Goal: Information Seeking & Learning: Learn about a topic

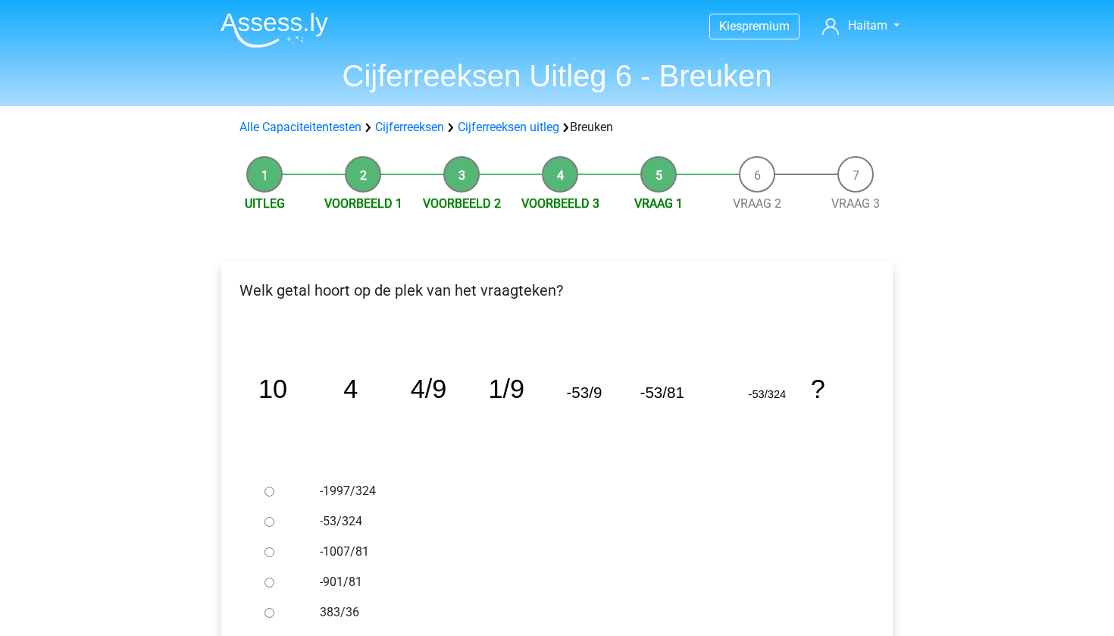
click at [267, 491] on input "-1997/324" at bounding box center [269, 491] width 10 height 10
radio input "true"
click at [267, 491] on input "-1997/324" at bounding box center [269, 491] width 10 height 10
click at [277, 448] on icon "image/svg+xml 10 4 4/9 1/9 -53/9 -53/81 -53/324 ?" at bounding box center [556, 398] width 623 height 156
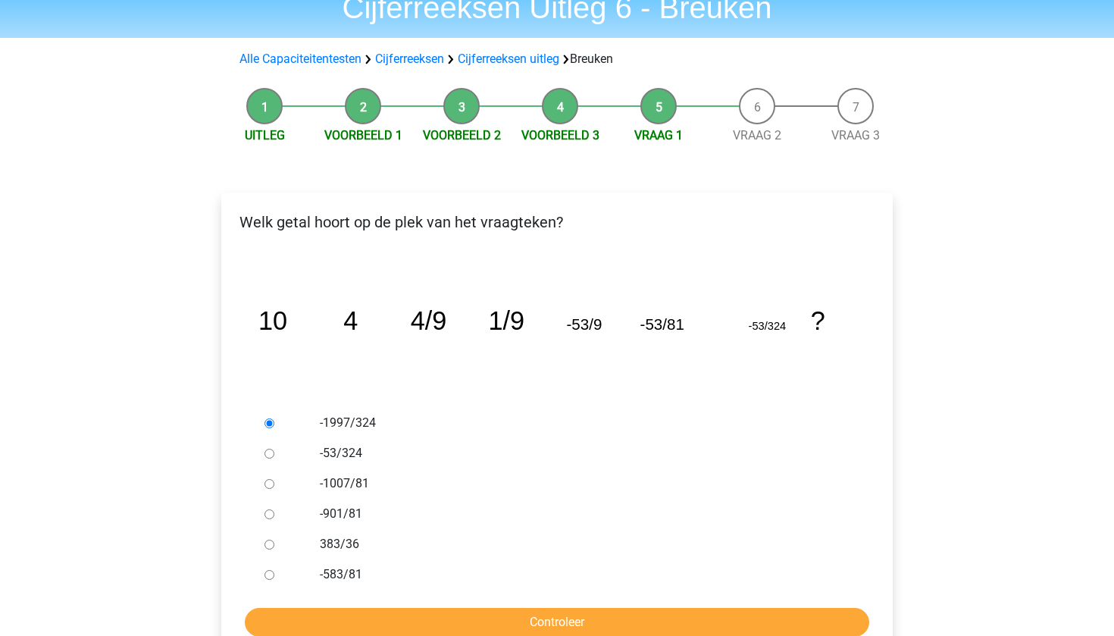
scroll to position [69, 0]
click at [332, 427] on label "-1997/324" at bounding box center [582, 422] width 524 height 18
click at [274, 427] on input "-1997/324" at bounding box center [269, 422] width 10 height 10
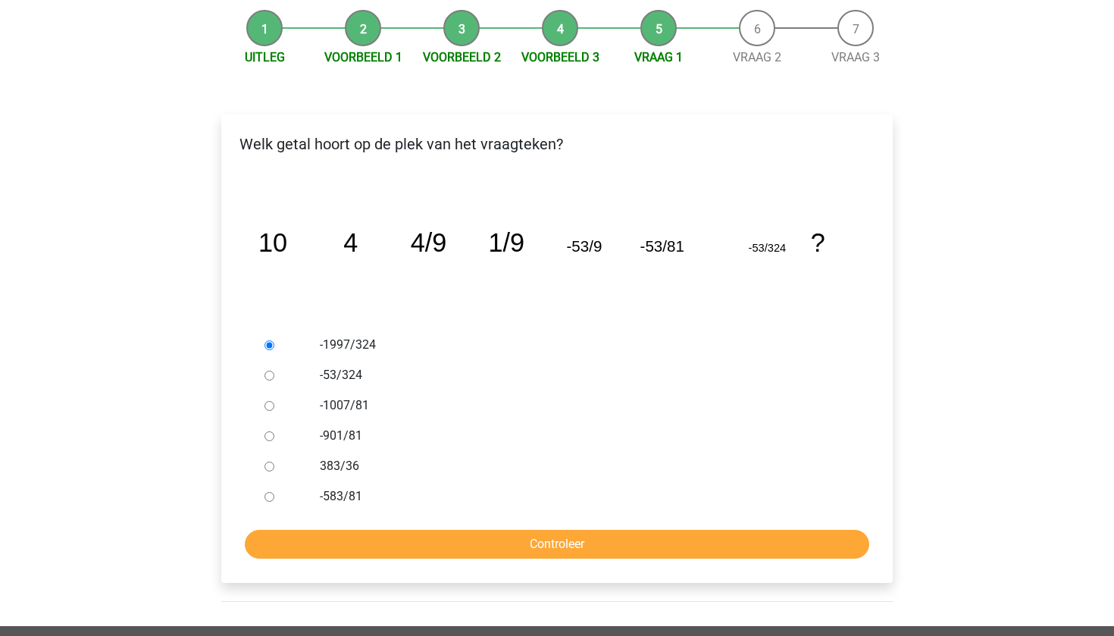
scroll to position [222, 0]
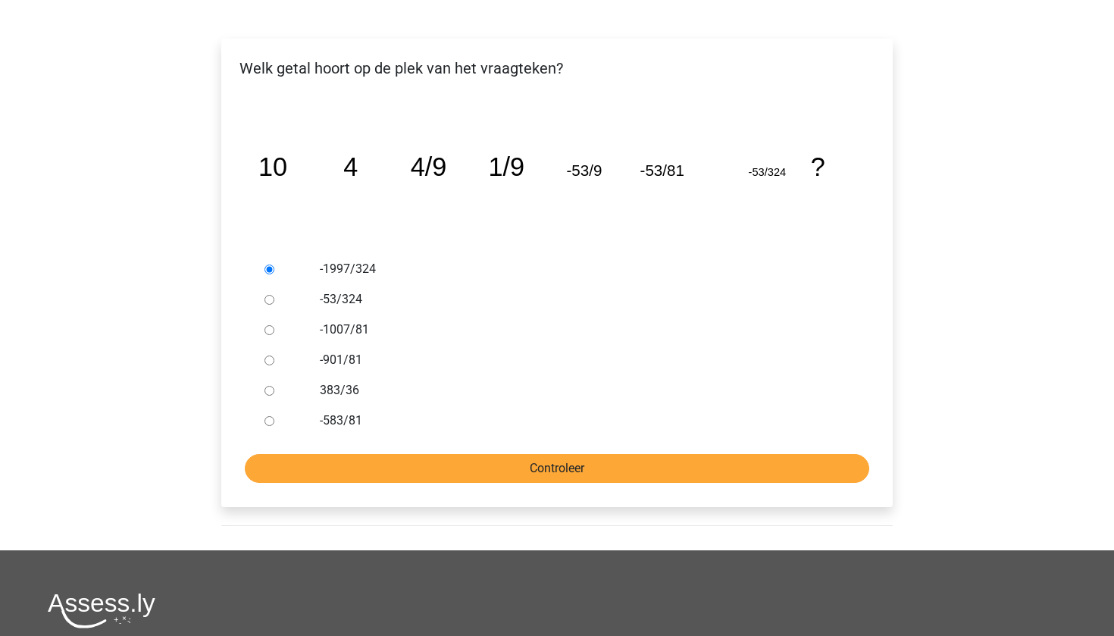
click at [343, 464] on input "Controleer" at bounding box center [557, 468] width 624 height 29
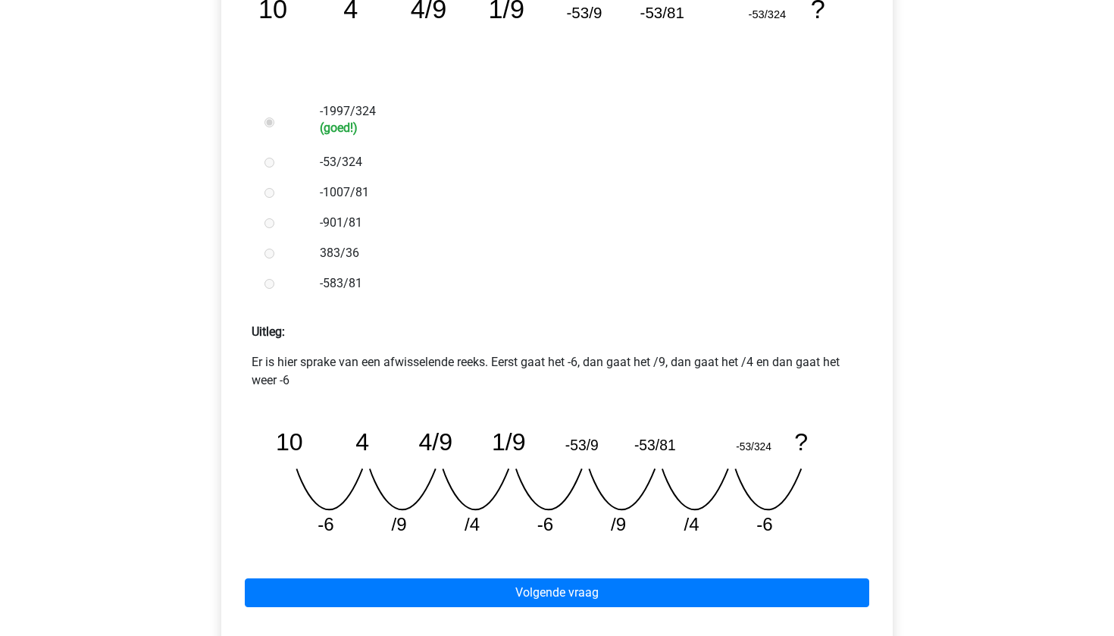
scroll to position [379, 0]
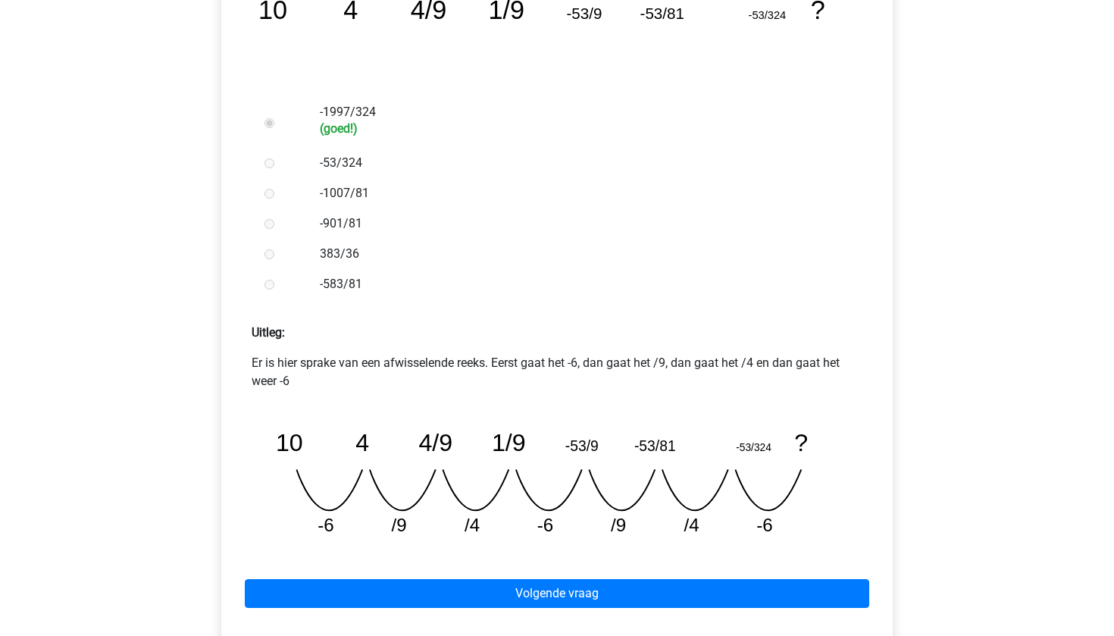
click at [327, 286] on label "-583/81" at bounding box center [582, 284] width 524 height 18
click at [289, 285] on div at bounding box center [283, 284] width 50 height 30
click at [299, 287] on div at bounding box center [283, 284] width 50 height 30
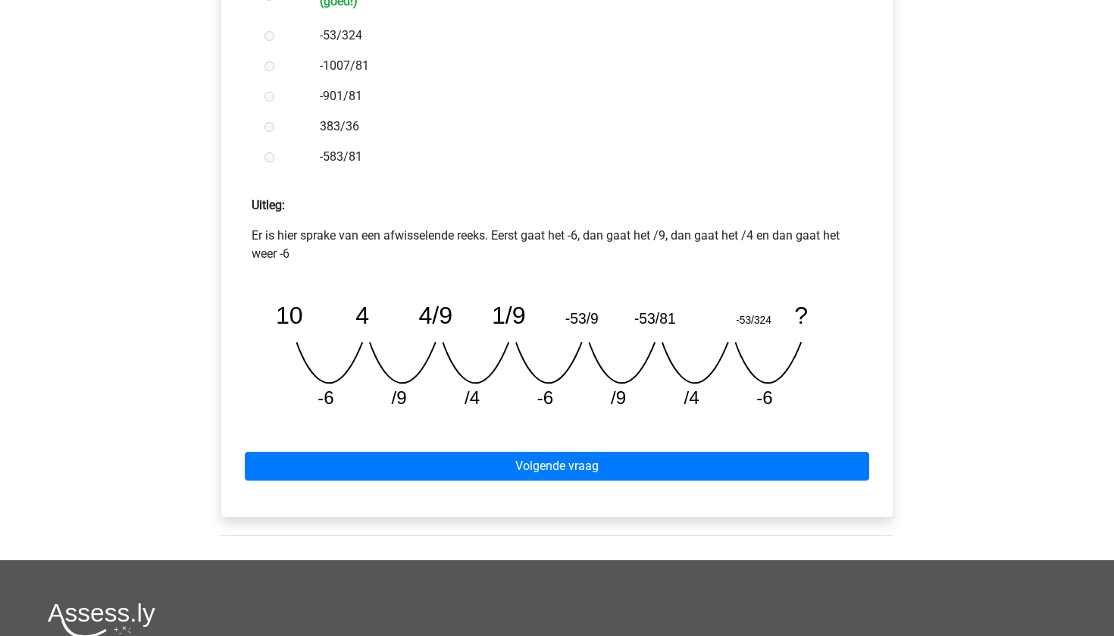
scroll to position [831, 0]
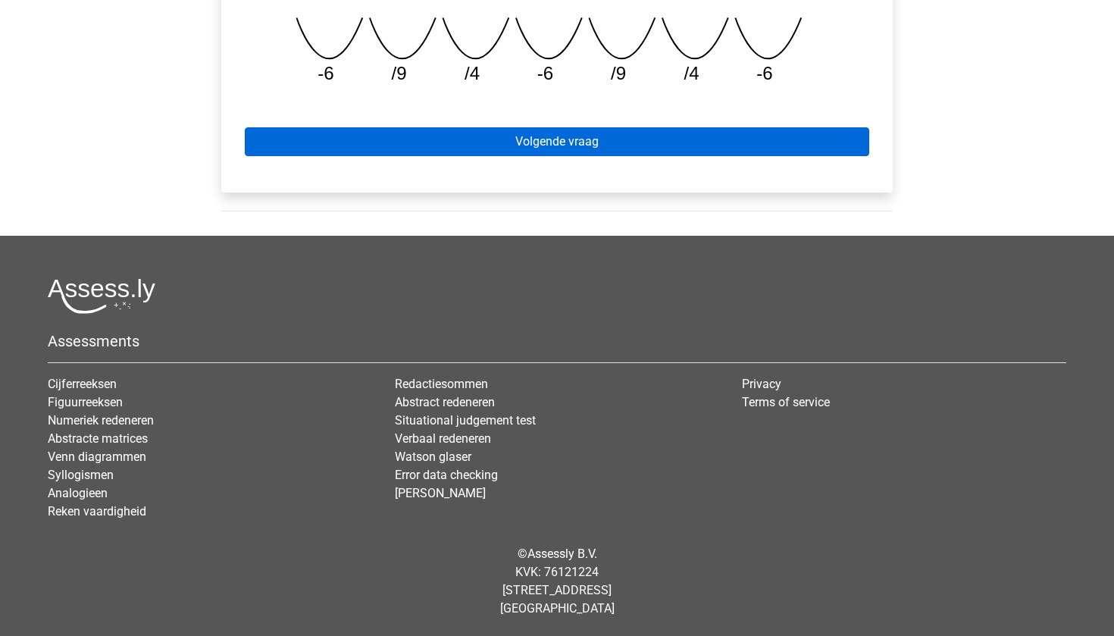
click at [614, 137] on link "Volgende vraag" at bounding box center [557, 141] width 624 height 29
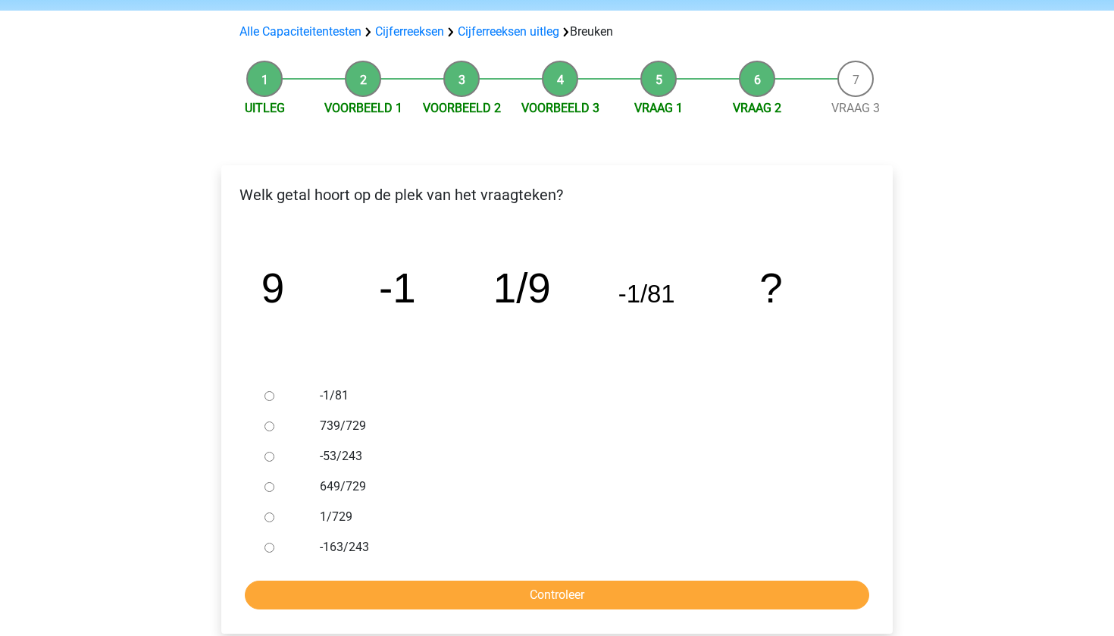
scroll to position [92, 0]
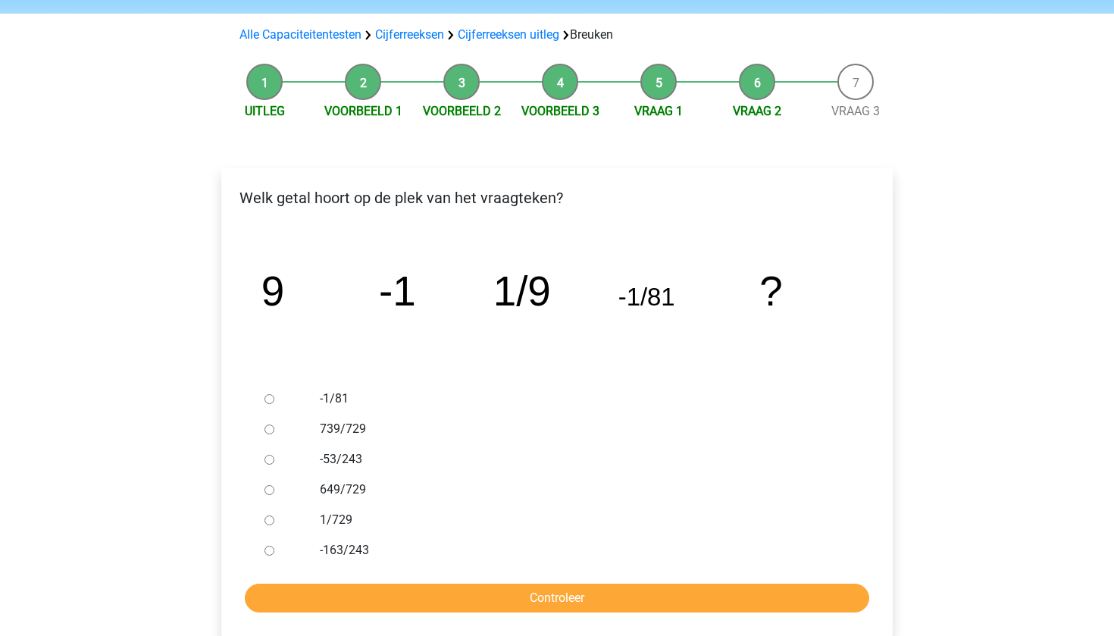
click at [288, 517] on div at bounding box center [283, 520] width 50 height 30
click at [267, 523] on input "1/729" at bounding box center [269, 520] width 10 height 10
radio input "true"
click at [427, 594] on input "Controleer" at bounding box center [557, 597] width 624 height 29
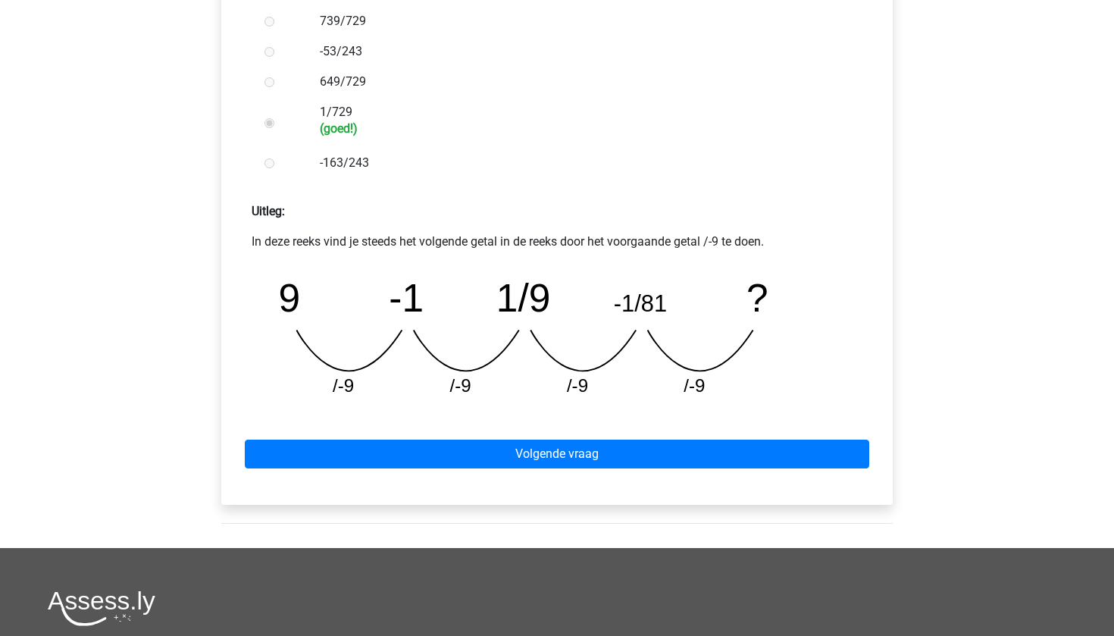
scroll to position [499, 0]
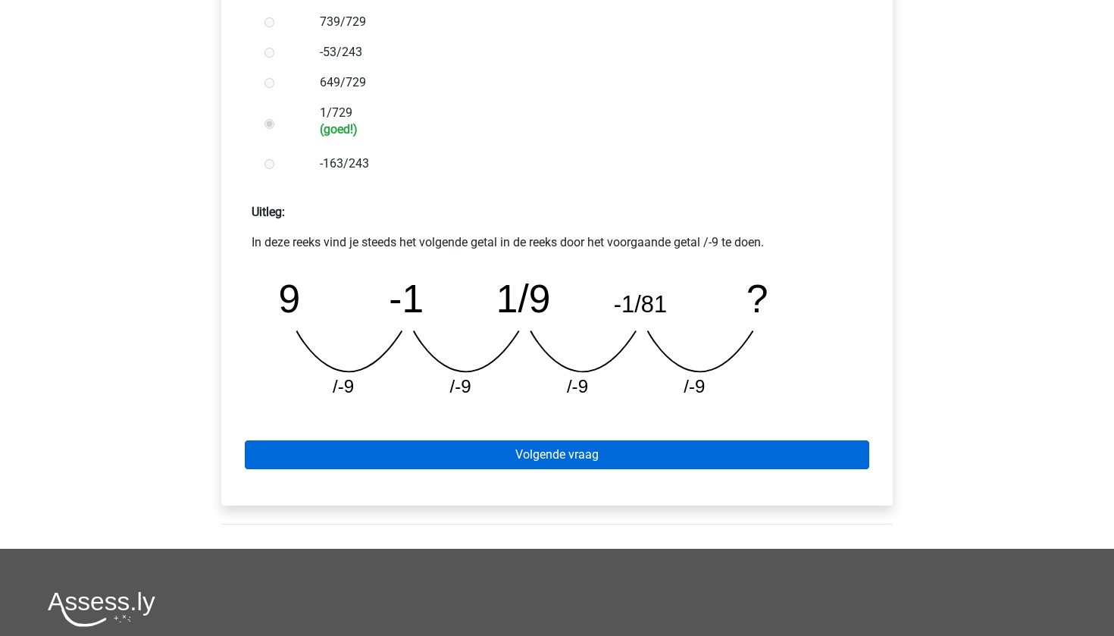
click at [567, 457] on link "Volgende vraag" at bounding box center [557, 454] width 624 height 29
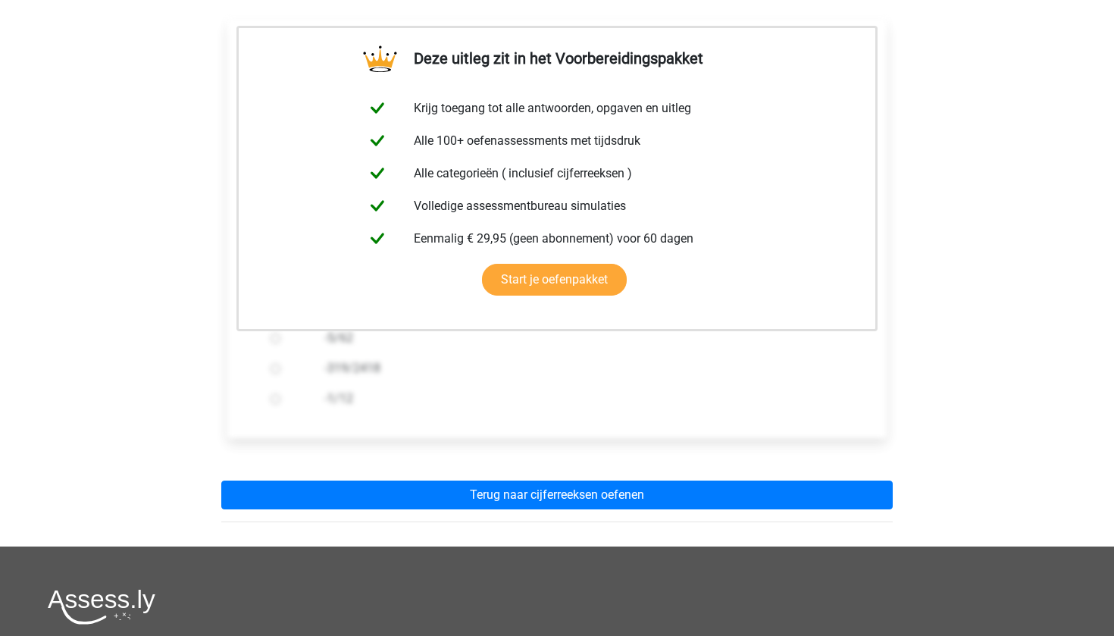
scroll to position [245, 0]
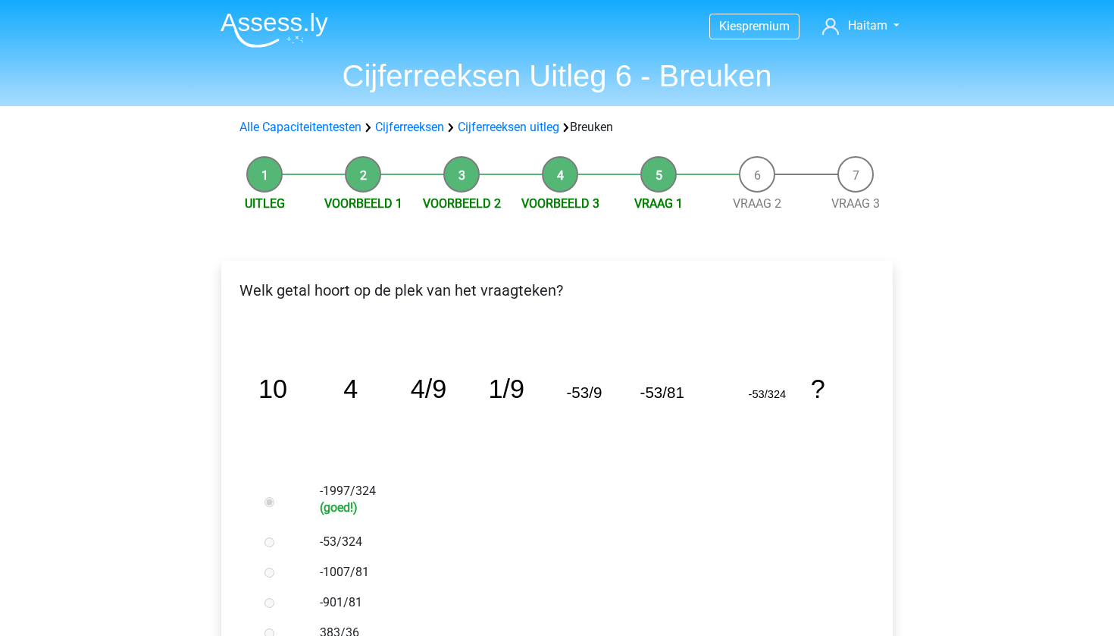
scroll to position [831, 0]
